Goal: Information Seeking & Learning: Check status

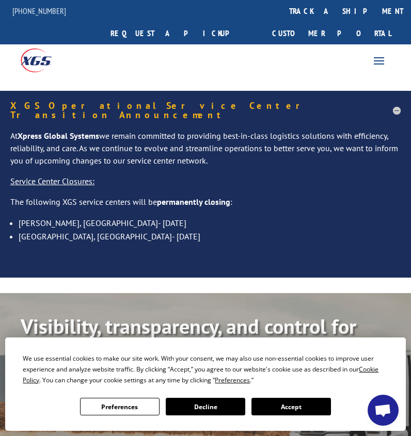
click at [260, 401] on button "Accept" at bounding box center [291, 407] width 80 height 18
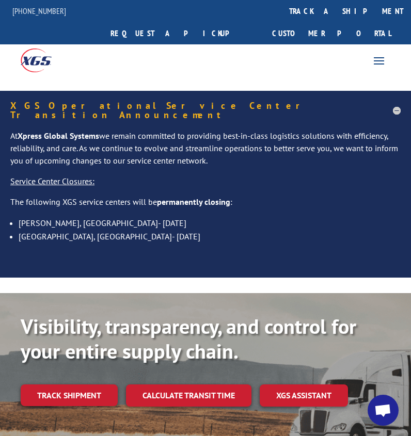
click at [92, 385] on link "Track shipment" at bounding box center [69, 396] width 97 height 22
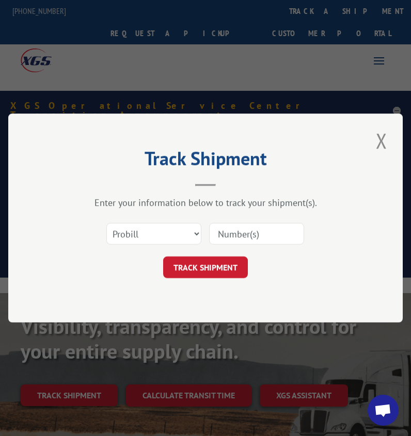
click at [245, 240] on input at bounding box center [256, 234] width 95 height 22
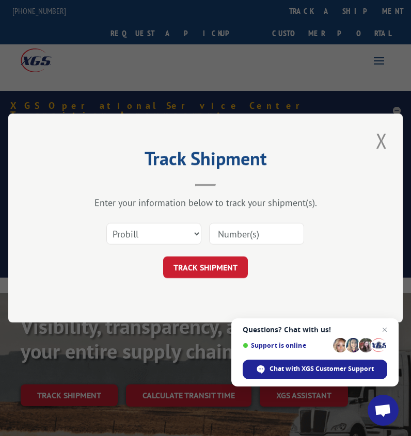
click at [246, 238] on input at bounding box center [256, 234] width 95 height 22
paste input "16564225"
type input "16564225"
click at [196, 267] on button "TRACK SHIPMENT" at bounding box center [205, 268] width 85 height 22
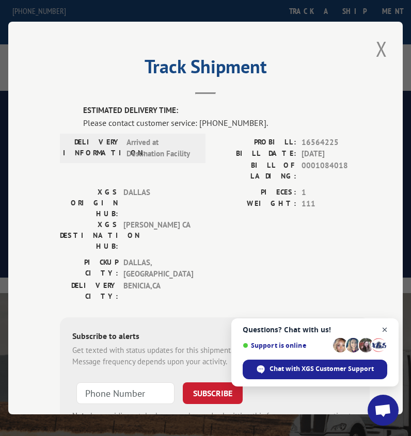
click at [386, 329] on span "Open chat" at bounding box center [384, 330] width 13 height 13
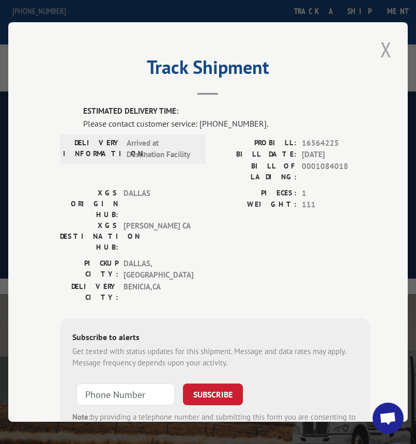
click at [384, 49] on button "Close modal" at bounding box center [386, 49] width 18 height 28
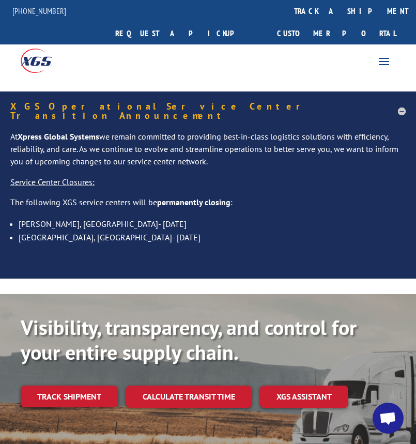
click at [89, 385] on link "Track shipment" at bounding box center [69, 396] width 97 height 22
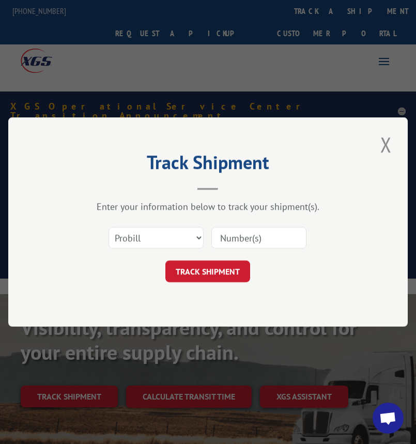
click at [239, 255] on form "Select category... Probill BOL PO TRACK SHIPMENT" at bounding box center [208, 250] width 296 height 61
click at [243, 239] on input at bounding box center [258, 238] width 95 height 22
click at [286, 245] on input at bounding box center [258, 238] width 95 height 22
type input "16564225"
click at [243, 272] on button "TRACK SHIPMENT" at bounding box center [207, 271] width 85 height 22
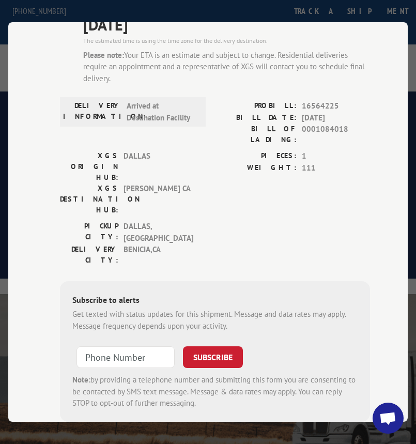
scroll to position [106, 0]
